Goal: Task Accomplishment & Management: Manage account settings

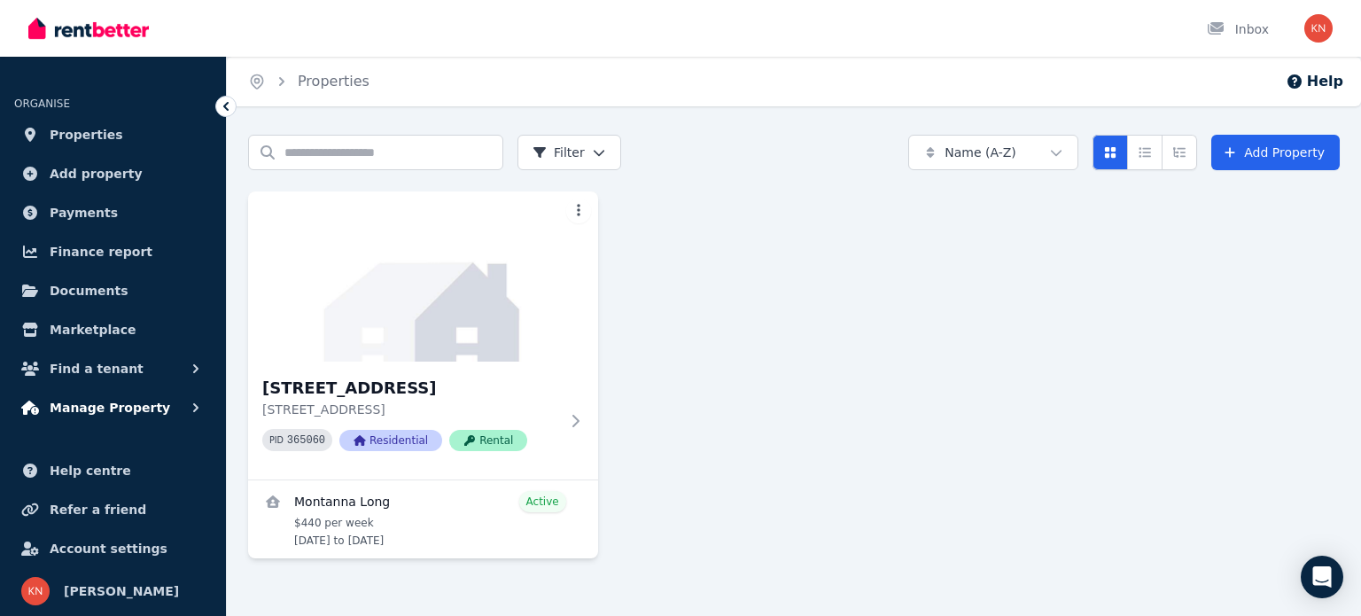
click at [150, 410] on button "Manage Property" at bounding box center [113, 407] width 198 height 35
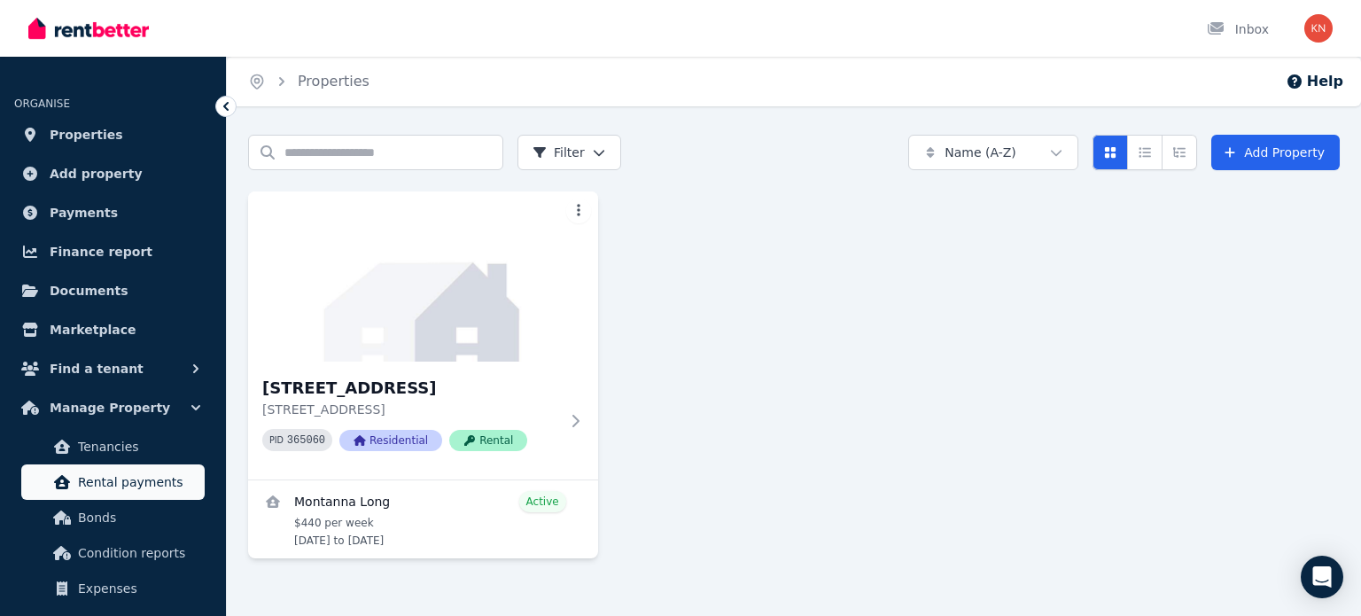
click at [145, 482] on span "Rental payments" at bounding box center [138, 482] width 120 height 21
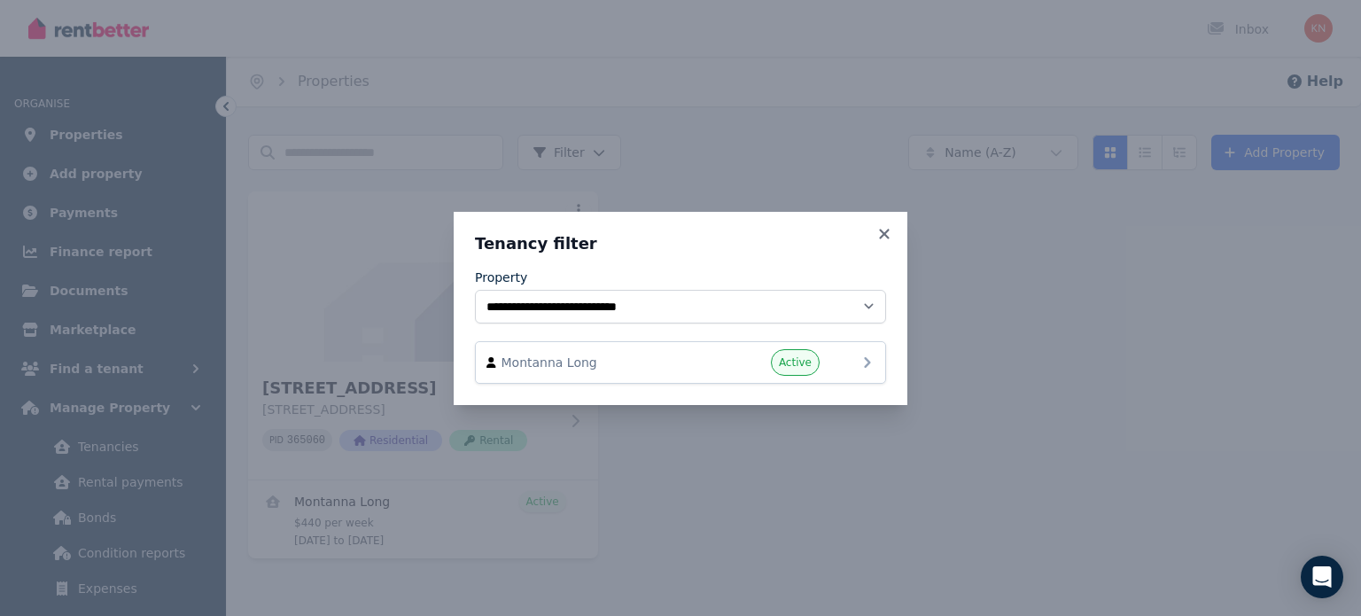
click at [810, 361] on span "Active" at bounding box center [795, 362] width 33 height 14
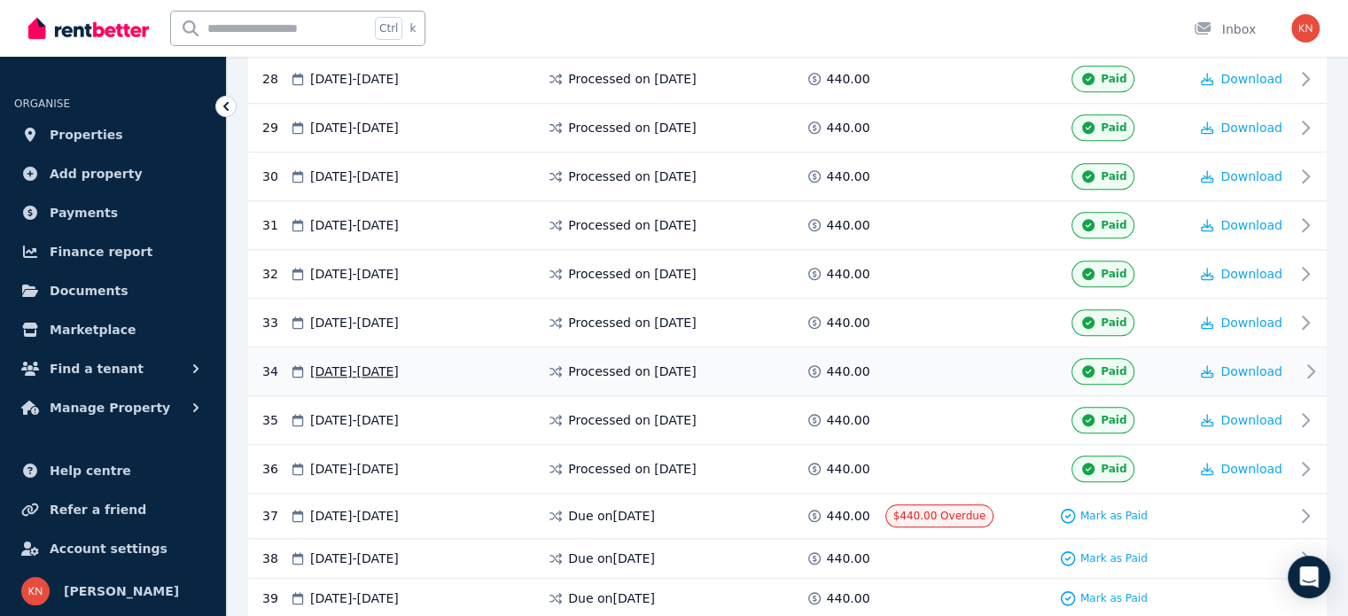
scroll to position [1773, 0]
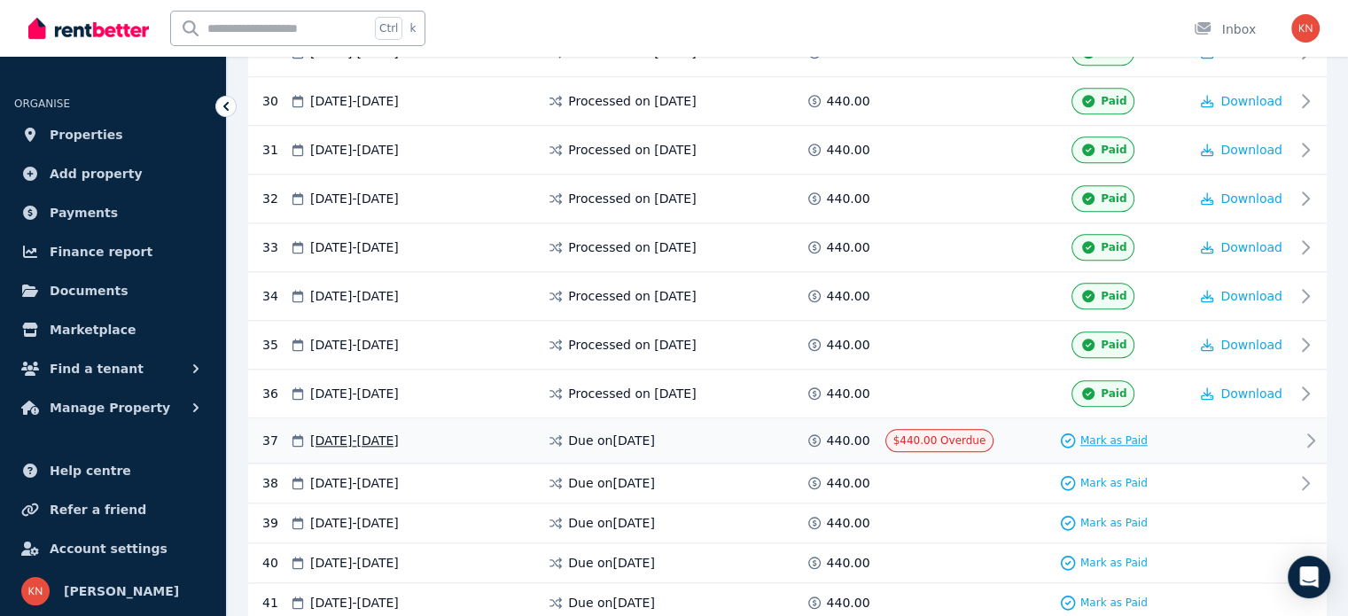
click at [1081, 432] on div "Mark as Paid" at bounding box center [1103, 441] width 89 height 18
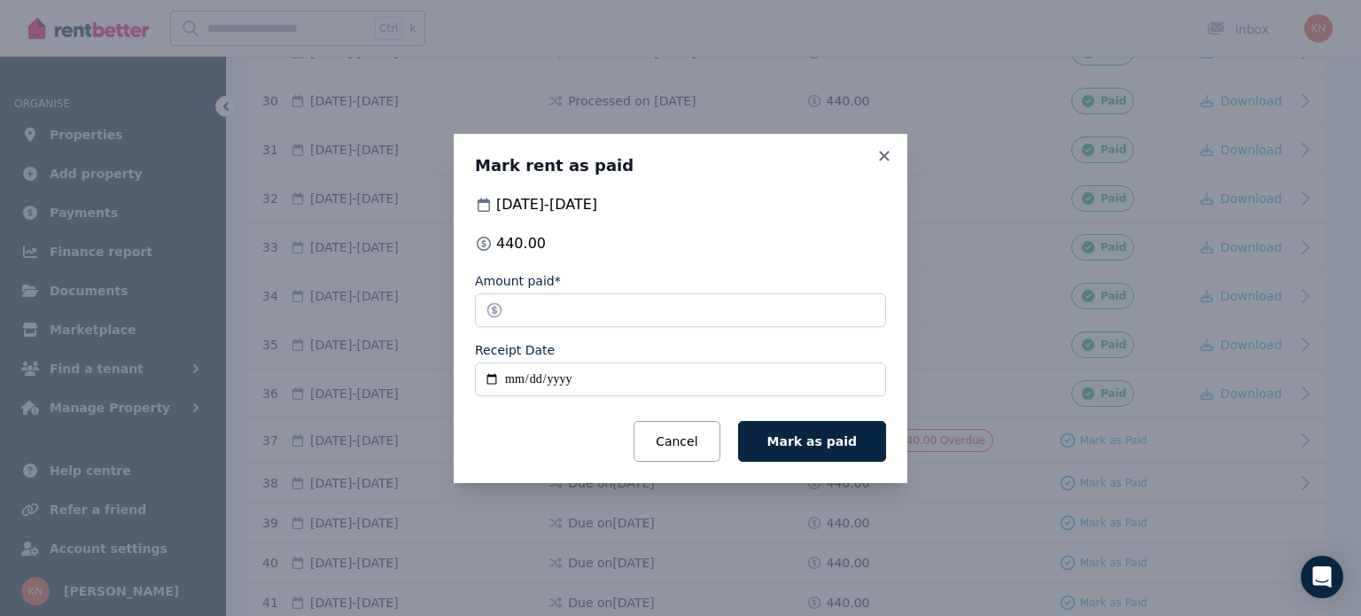
click at [488, 379] on input "Receipt Date" at bounding box center [680, 380] width 411 height 34
type input "**********"
click at [844, 443] on span "Mark as paid" at bounding box center [813, 441] width 90 height 14
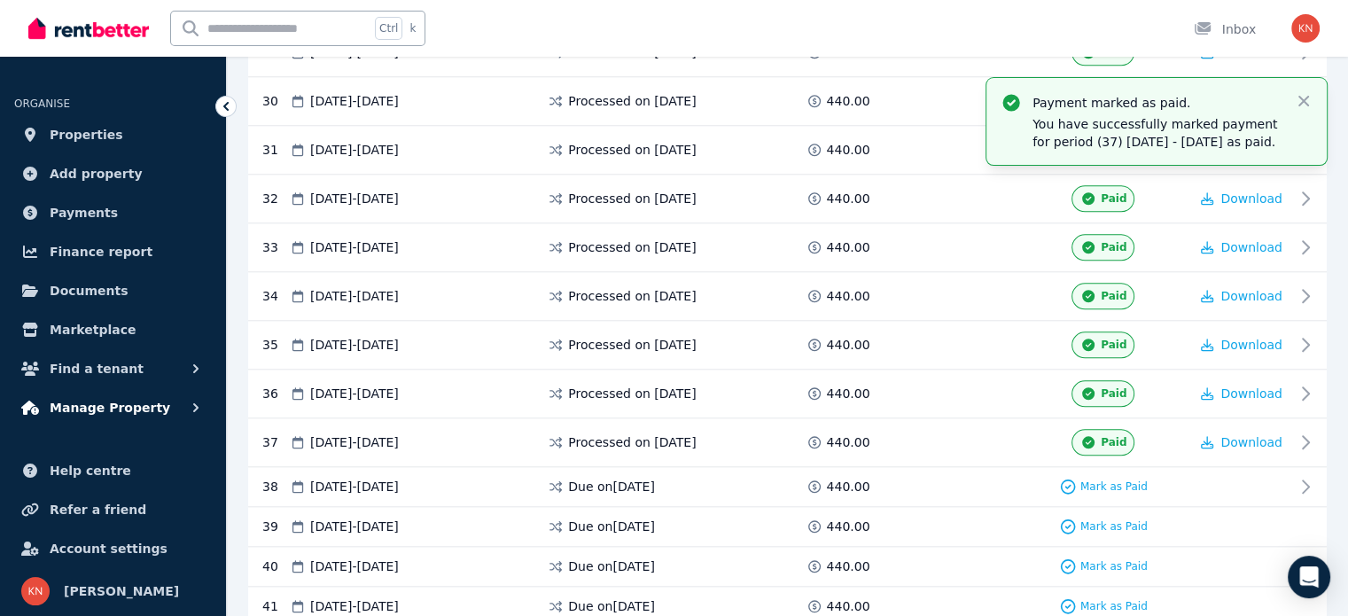
click at [104, 401] on span "Manage Property" at bounding box center [110, 407] width 121 height 21
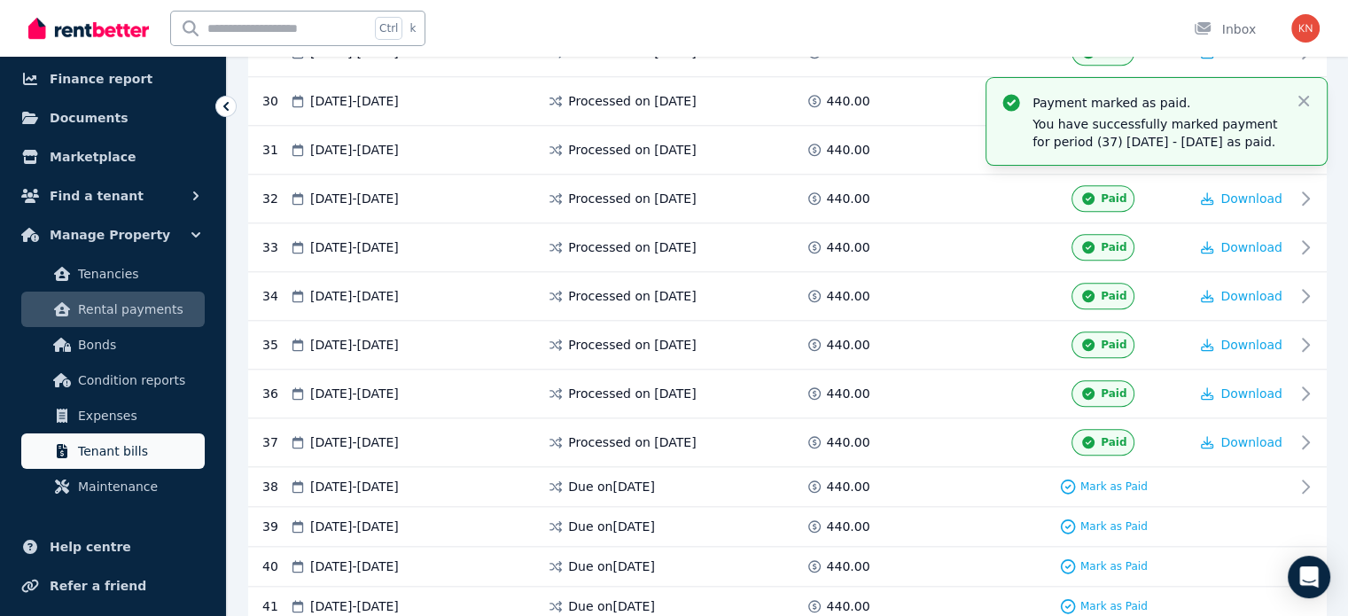
scroll to position [177, 0]
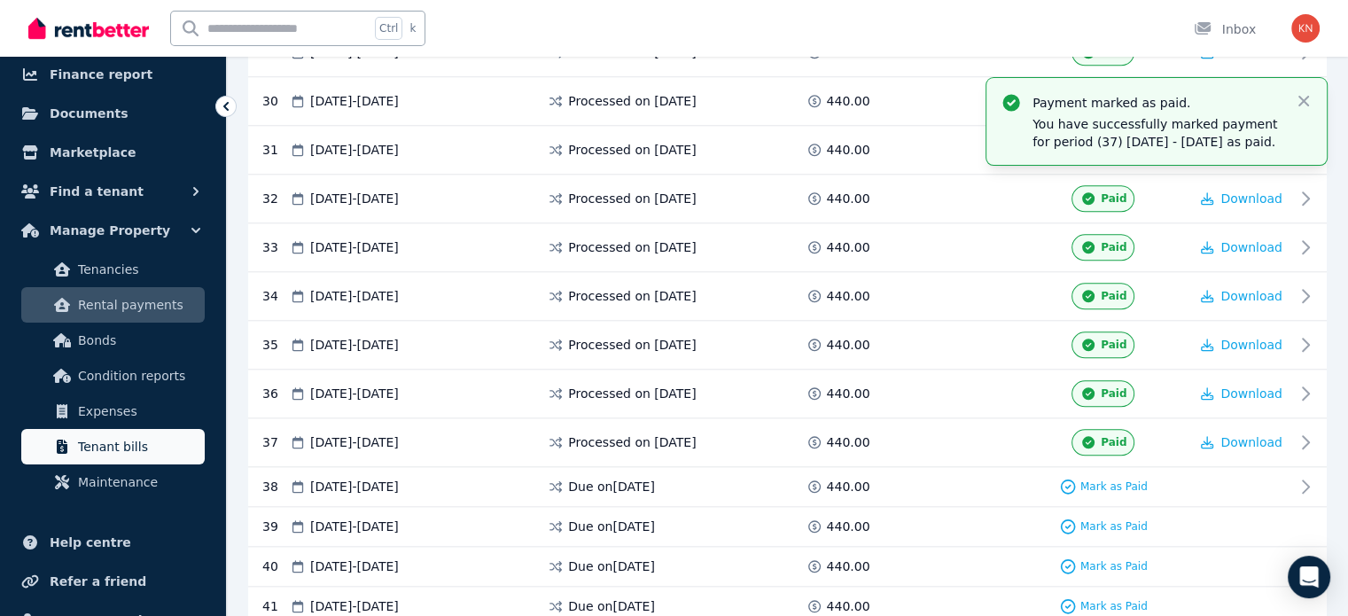
click at [128, 447] on span "Tenant bills" at bounding box center [138, 446] width 120 height 21
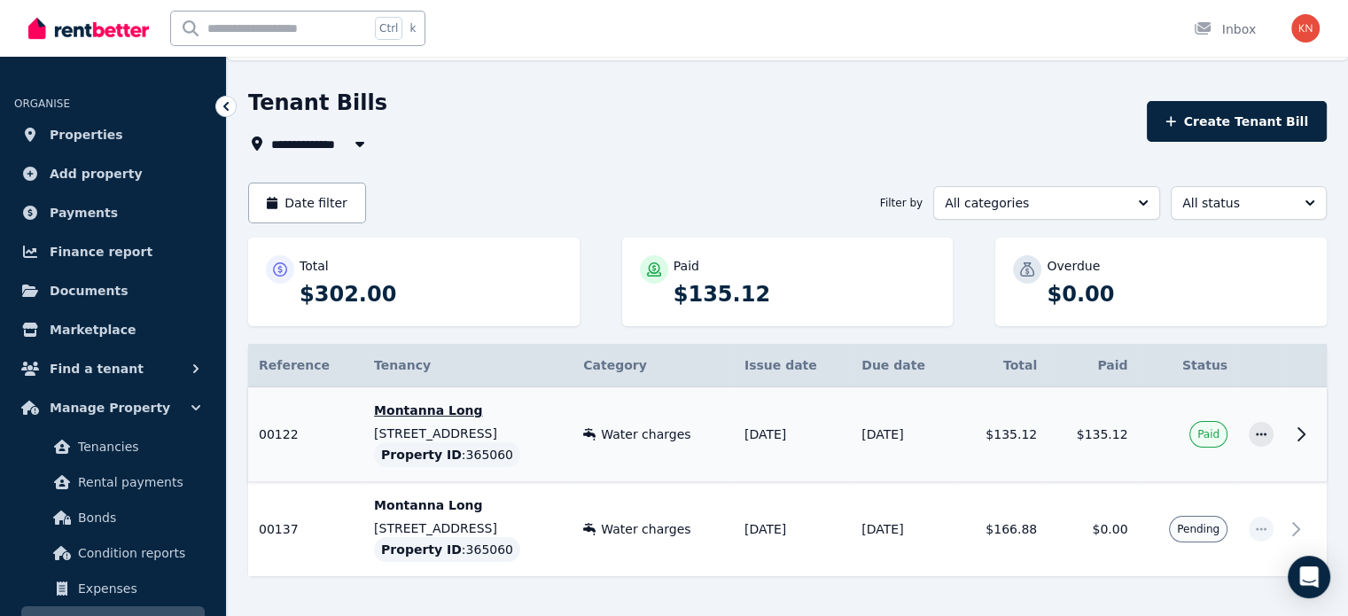
scroll to position [89, 0]
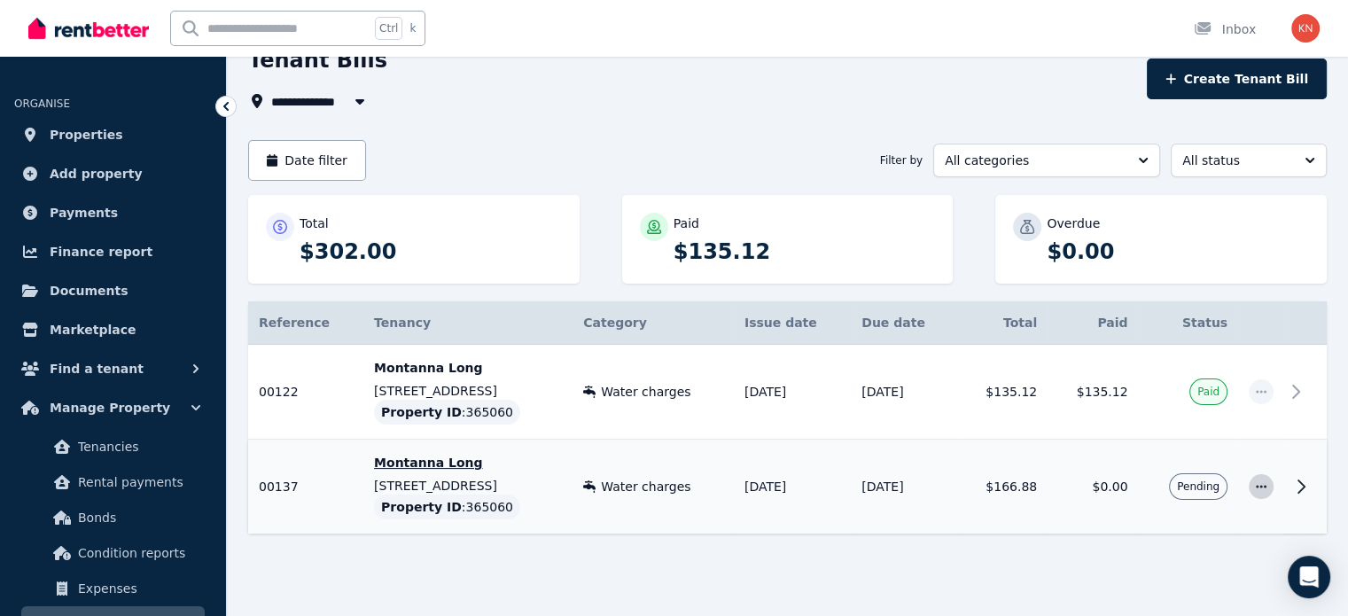
click at [1266, 484] on icon "button" at bounding box center [1261, 486] width 14 height 12
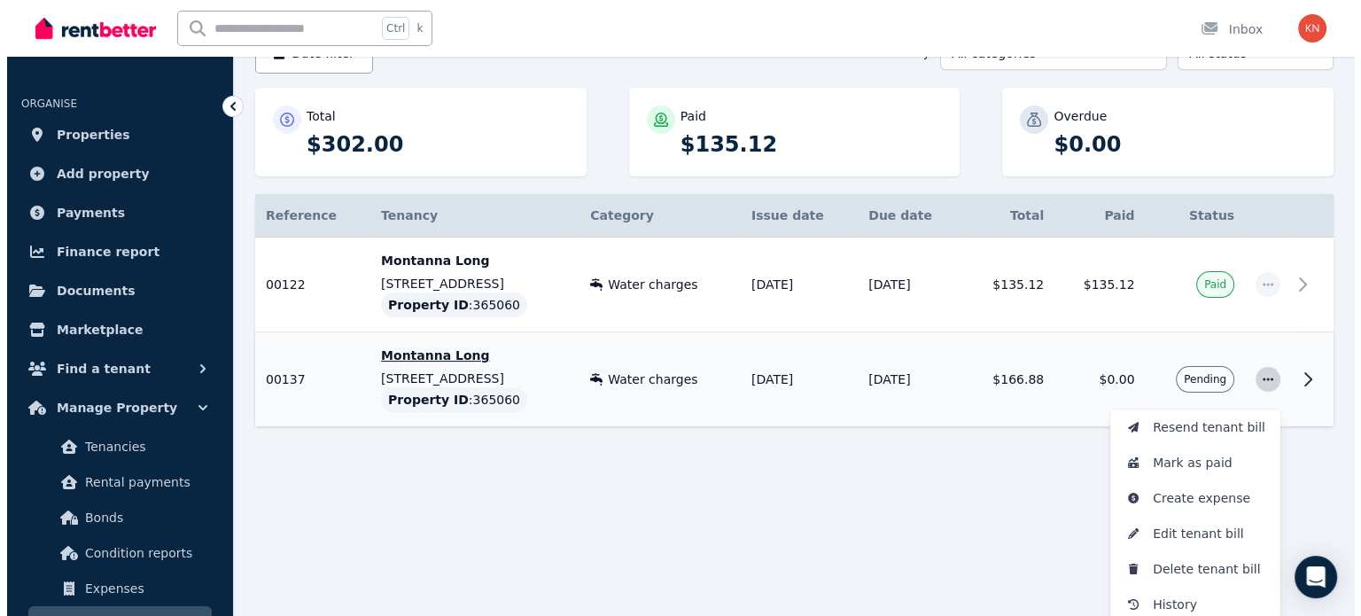
scroll to position [201, 0]
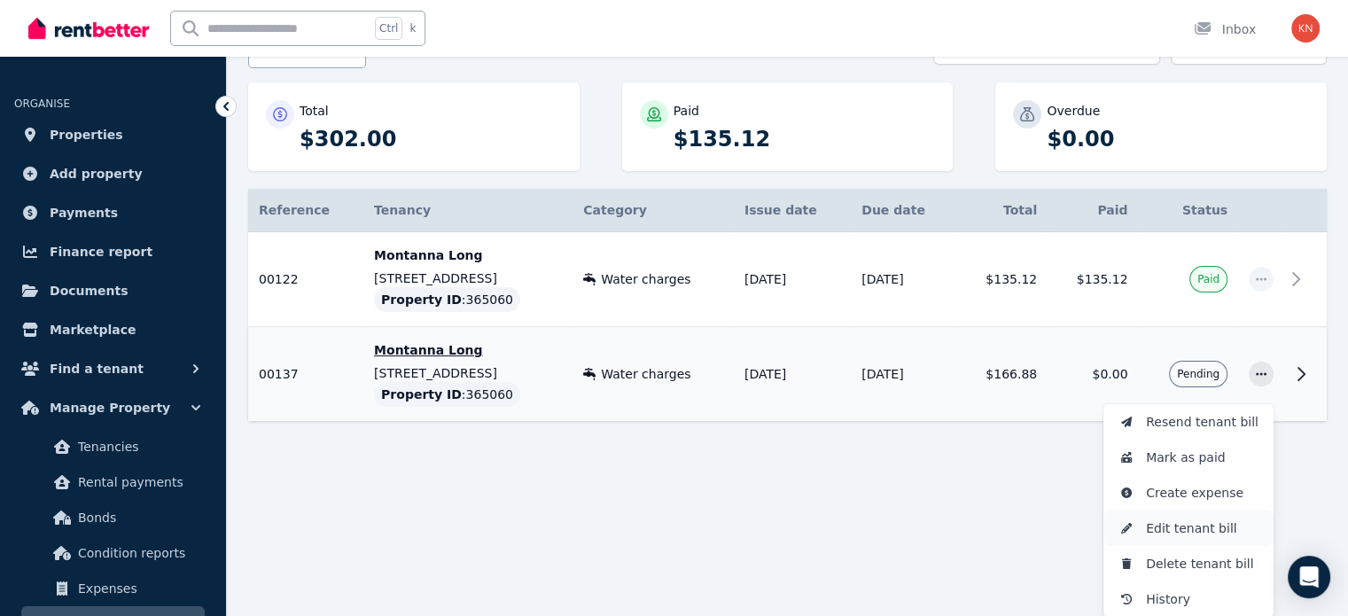
click at [1227, 531] on span "Edit tenant bill" at bounding box center [1202, 528] width 113 height 21
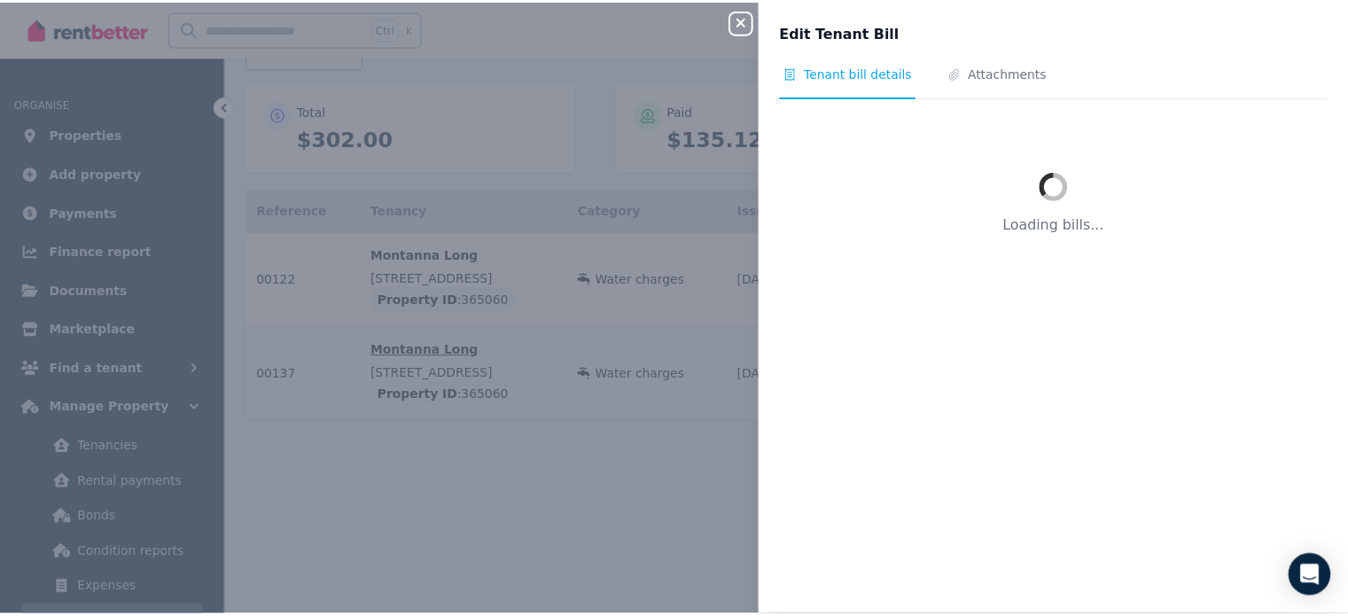
scroll to position [101, 0]
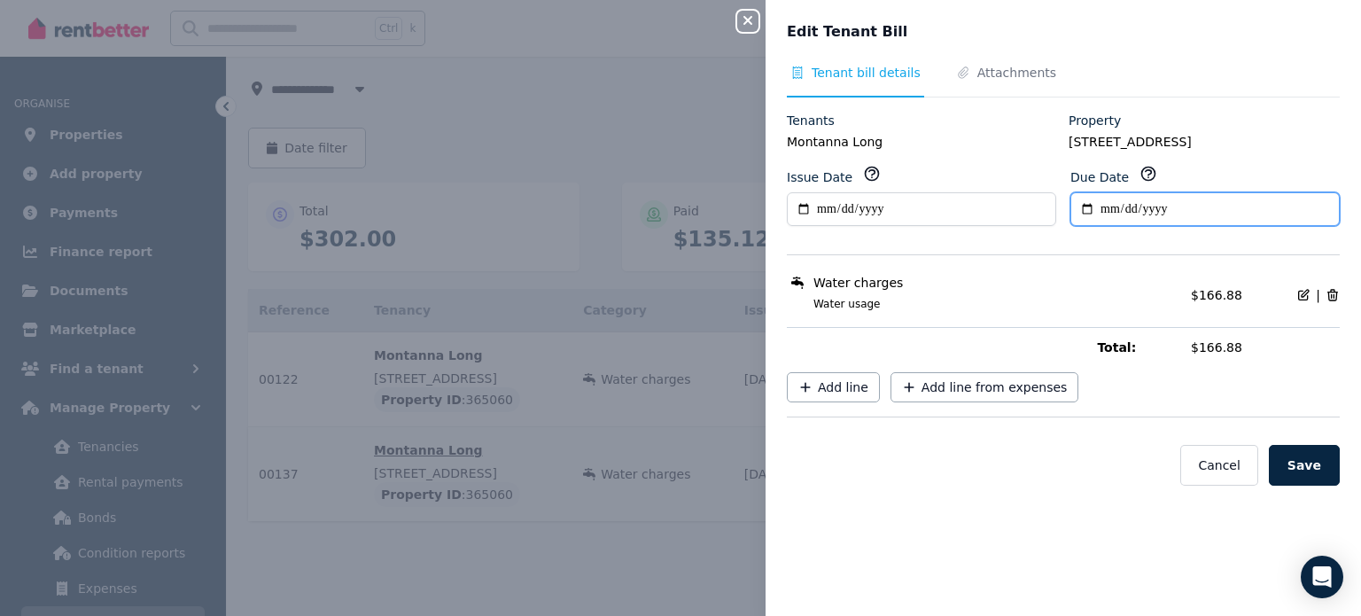
click at [1080, 209] on input "**********" at bounding box center [1205, 209] width 269 height 34
type input "**********"
click at [1287, 464] on button "Save" at bounding box center [1304, 465] width 71 height 41
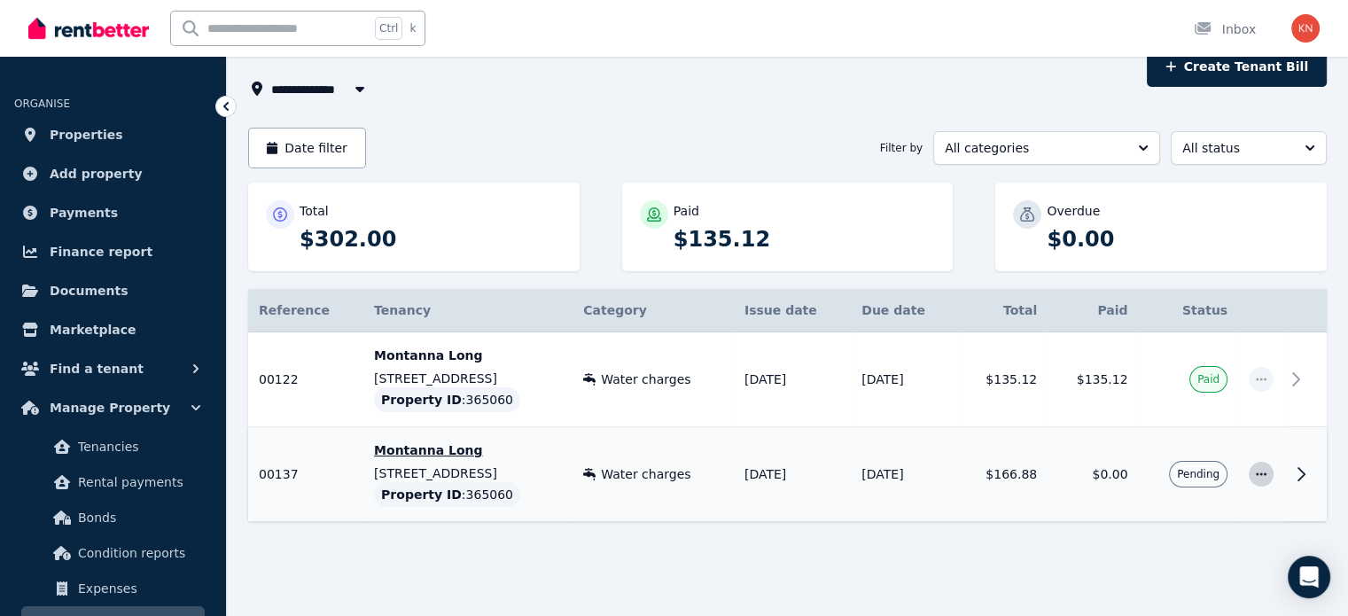
click at [1261, 473] on icon "button" at bounding box center [1261, 473] width 11 height 3
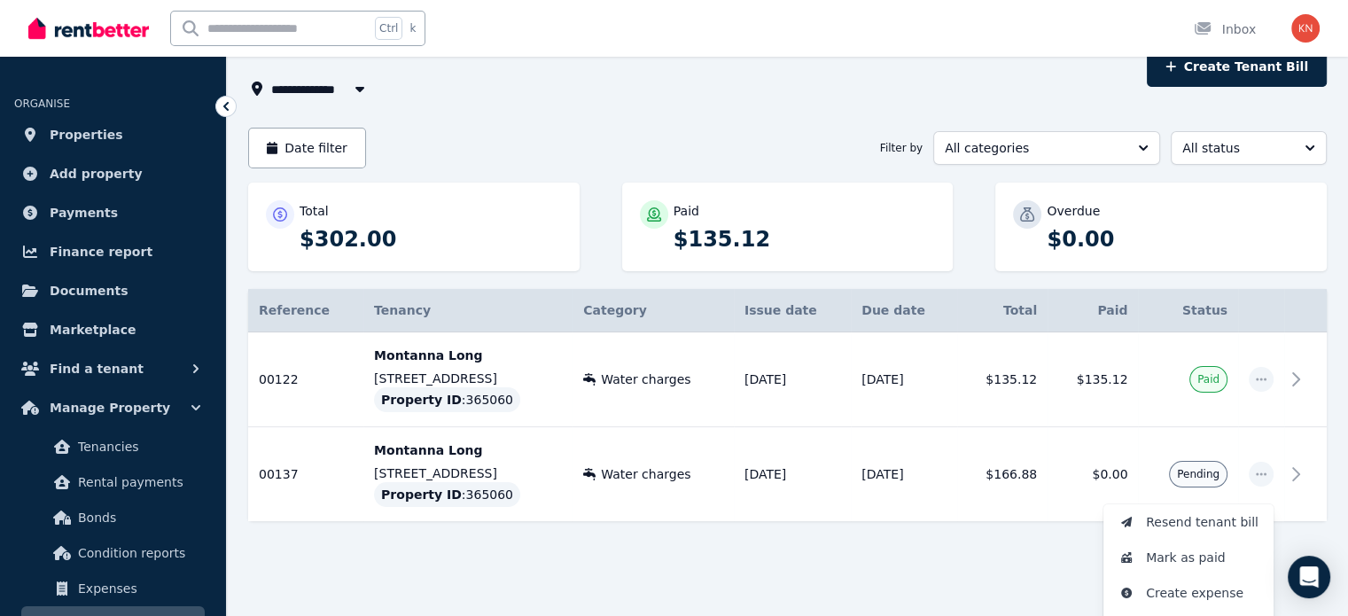
click at [807, 91] on div "**********" at bounding box center [692, 88] width 888 height 21
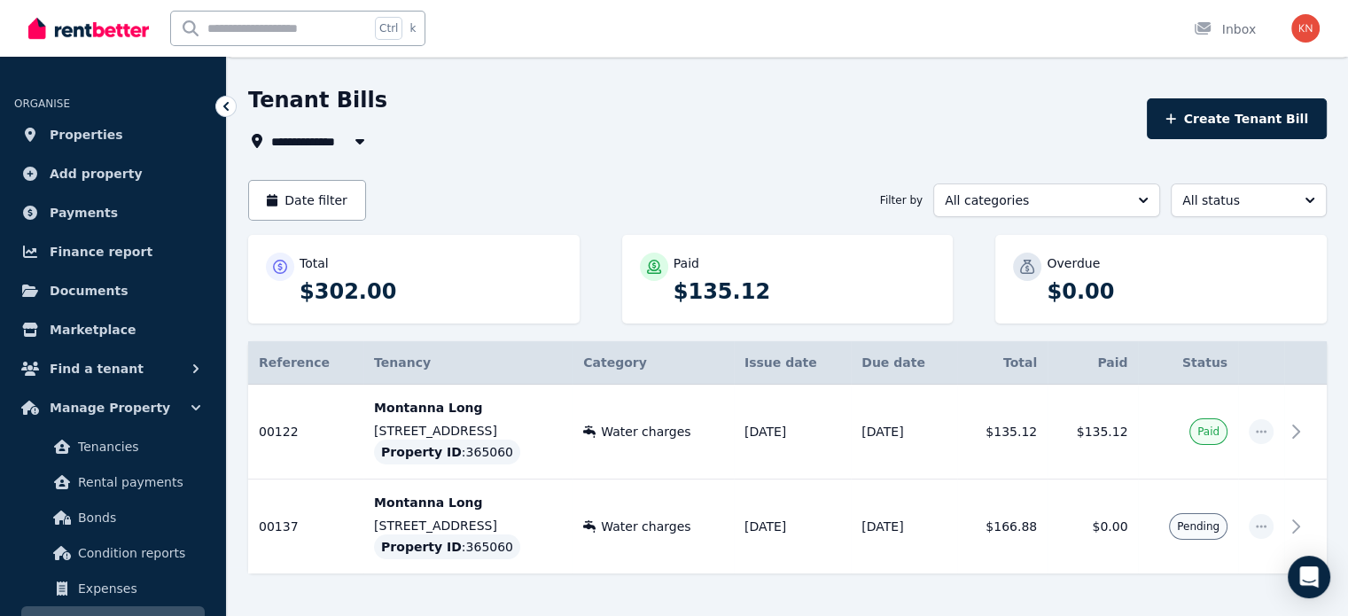
scroll to position [0, 0]
